Goal: Task Accomplishment & Management: Use online tool/utility

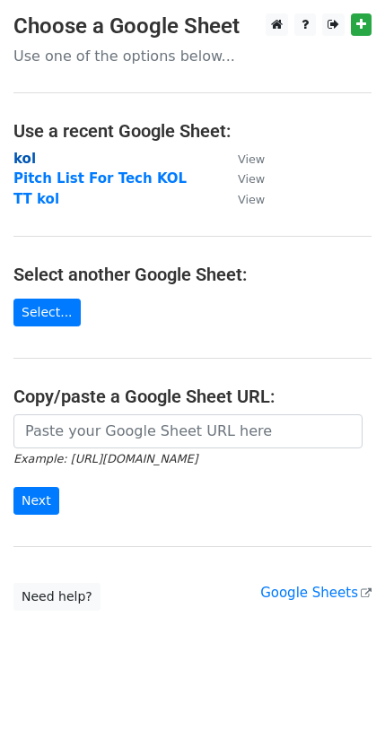
click at [20, 151] on strong "kol" at bounding box center [24, 159] width 22 height 16
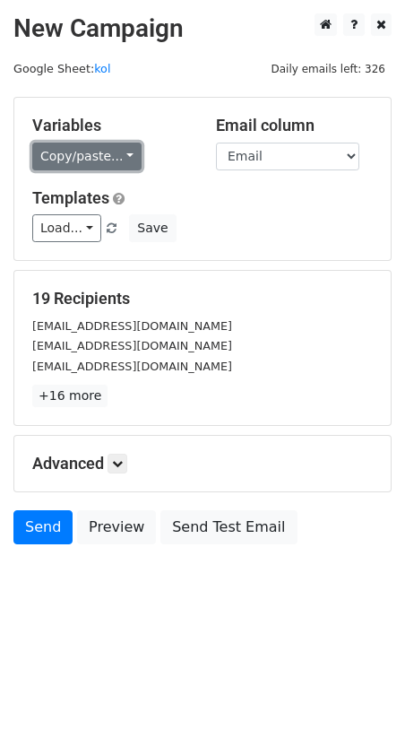
click at [62, 152] on link "Copy/paste..." at bounding box center [86, 157] width 109 height 28
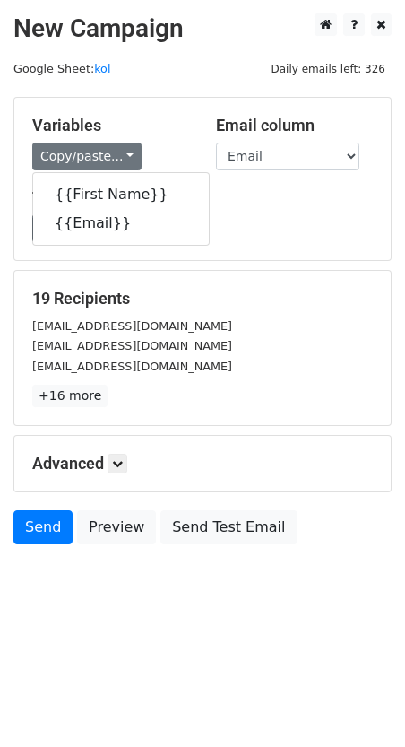
click at [211, 190] on h5 "Templates" at bounding box center [202, 198] width 341 height 20
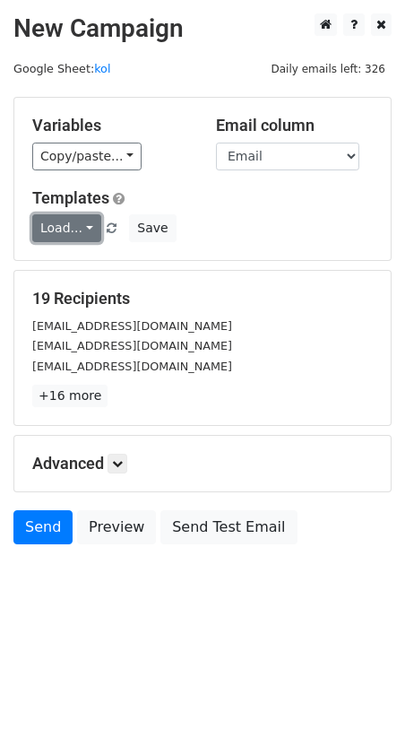
click at [58, 220] on link "Load..." at bounding box center [66, 228] width 69 height 28
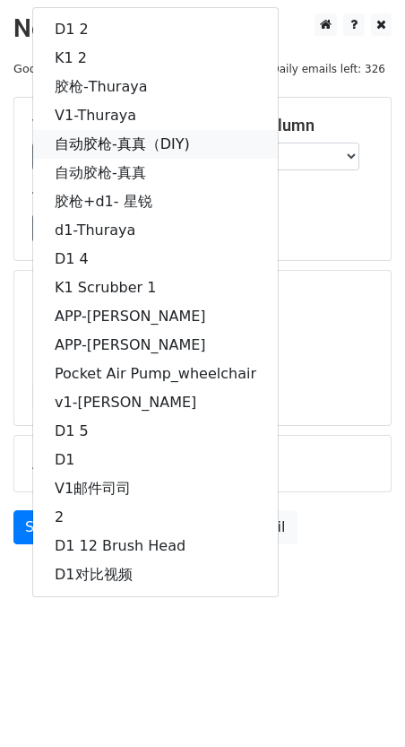
click at [151, 141] on link "自动胶枪-真真（DIY)" at bounding box center [155, 144] width 245 height 29
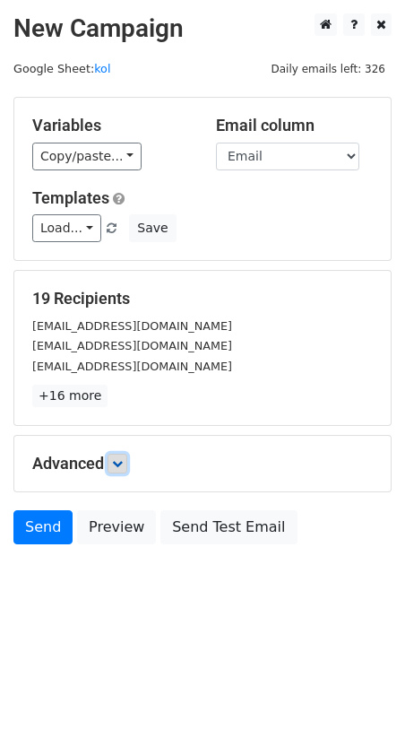
click at [122, 454] on link at bounding box center [118, 464] width 20 height 20
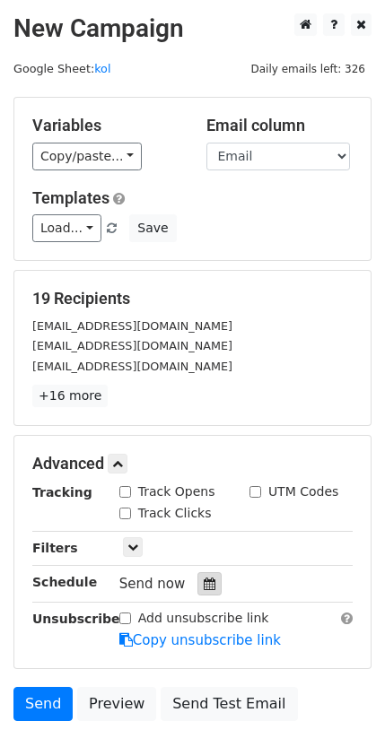
click at [198, 585] on div at bounding box center [209, 583] width 24 height 23
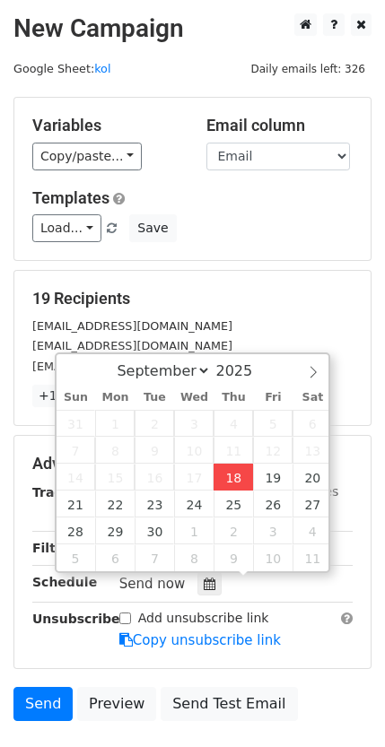
type input "[DATE] 17:39"
type input "05"
type input "39"
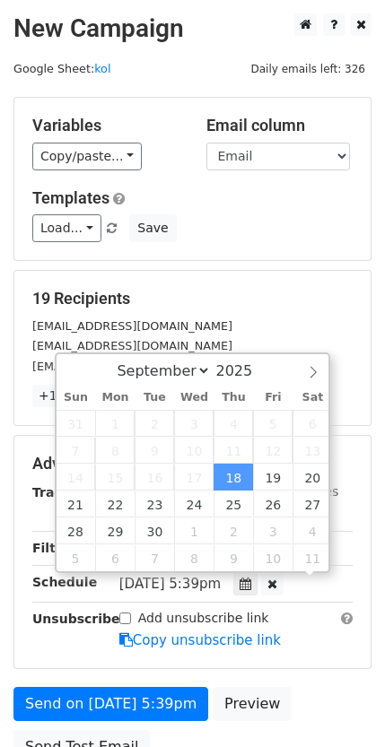
scroll to position [1, 0]
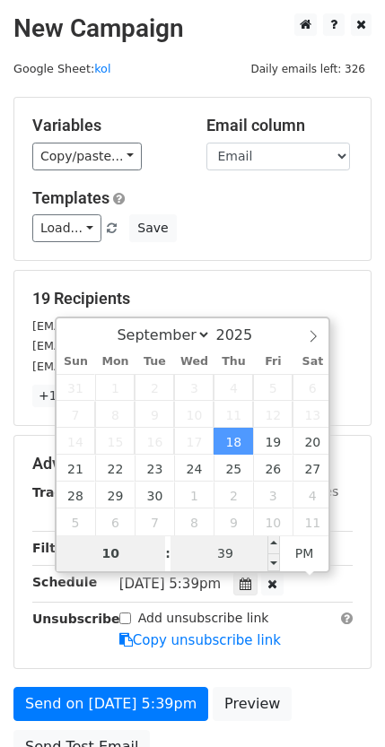
type input "10"
type input "[DATE] 22:39"
click at [255, 549] on input "39" at bounding box center [224, 553] width 109 height 36
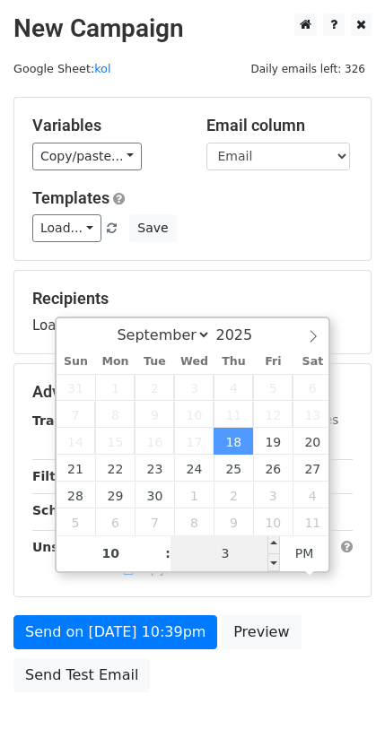
type input "30"
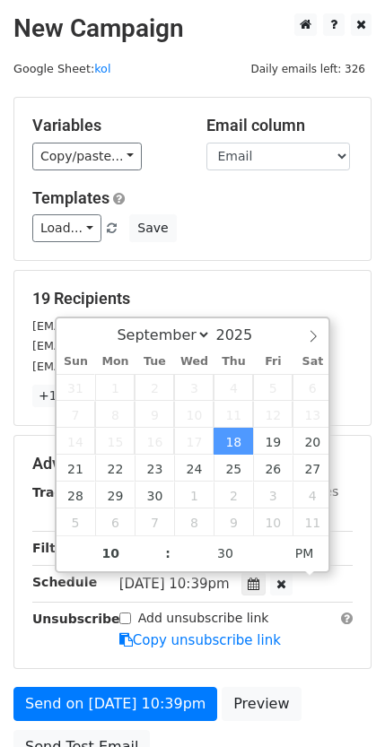
type input "[DATE] 22:30"
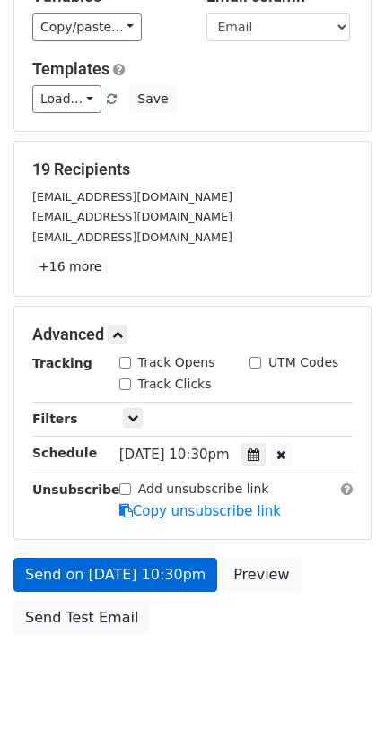
scroll to position [169, 0]
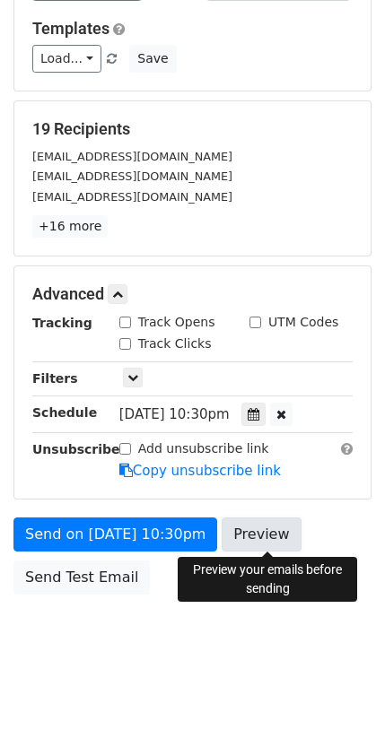
click at [266, 532] on link "Preview" at bounding box center [260, 534] width 79 height 34
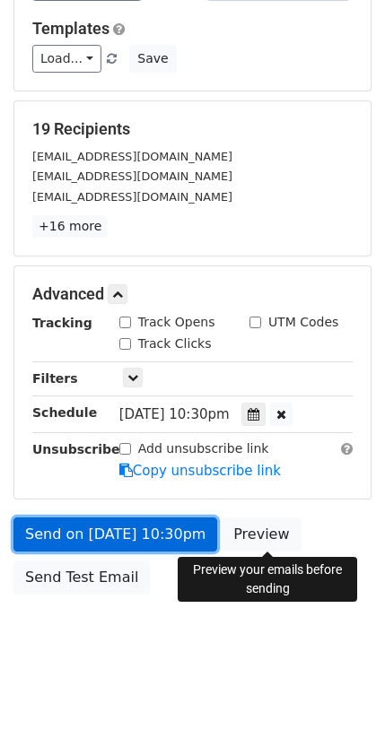
click at [108, 533] on link "Send on Sep 18 at 10:30pm" at bounding box center [115, 534] width 204 height 34
